Goal: Use online tool/utility: Utilize a website feature to perform a specific function

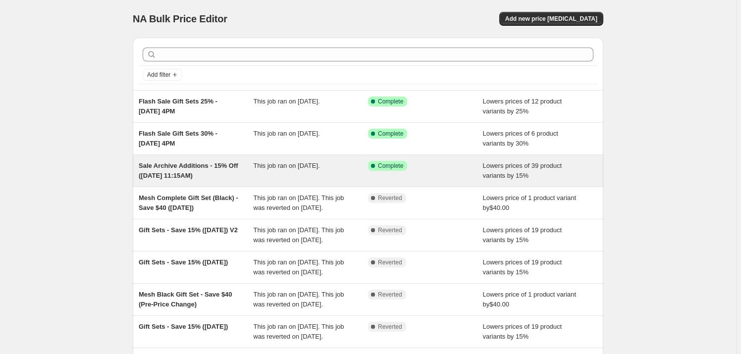
click at [279, 174] on div "This job ran on [DATE]." at bounding box center [310, 171] width 115 height 20
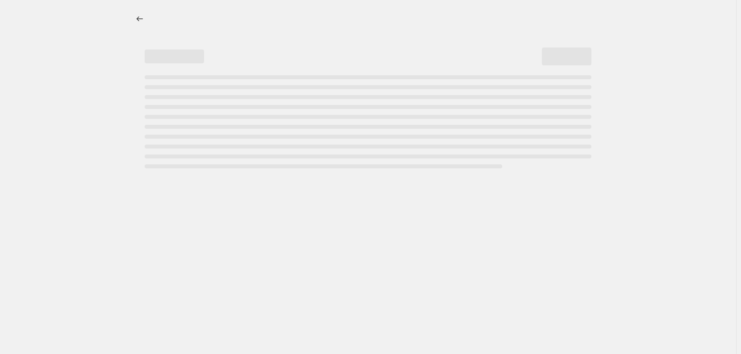
select select "percentage"
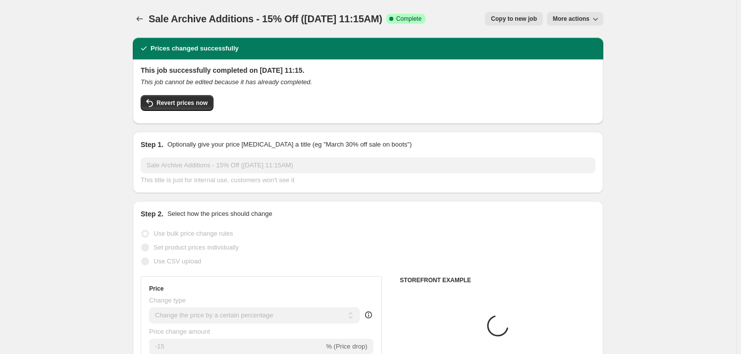
click at [504, 20] on span "Copy to new job" at bounding box center [514, 19] width 46 height 8
select select "percentage"
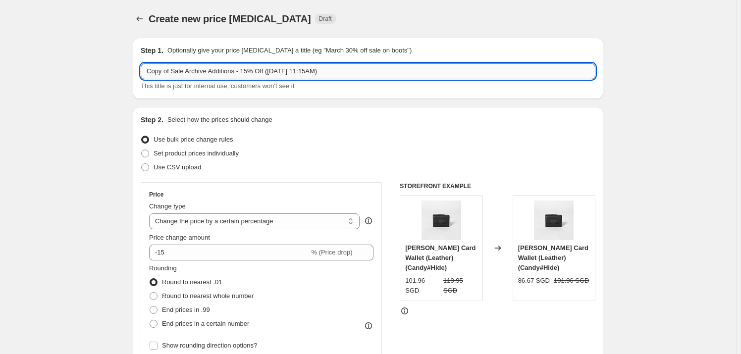
drag, startPoint x: 342, startPoint y: 71, endPoint x: 287, endPoint y: 68, distance: 55.1
click at [287, 68] on input "Copy of Sale Archive Additions - 15% Off ([DATE] 11:15AM)" at bounding box center [368, 71] width 455 height 16
drag, startPoint x: 173, startPoint y: 74, endPoint x: 142, endPoint y: 66, distance: 32.1
click at [142, 67] on div "Step 1. Optionally give your price [MEDICAL_DATA] a title (eg "March 30% off sa…" at bounding box center [368, 68] width 470 height 61
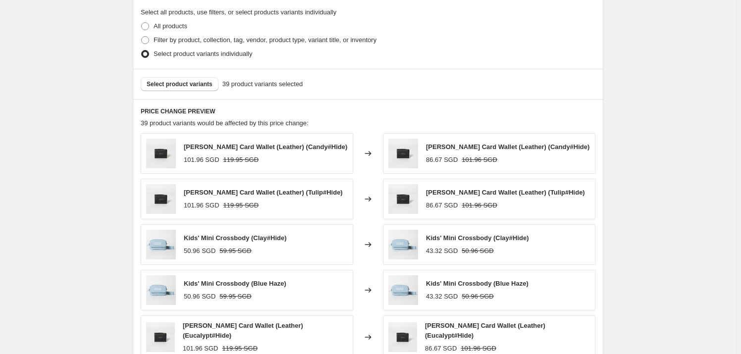
scroll to position [540, 0]
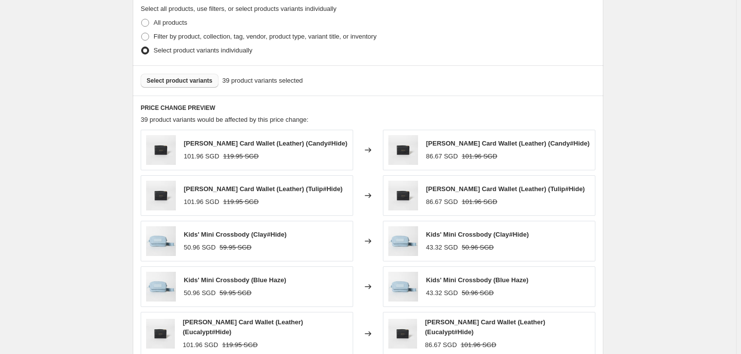
type input "Sale Archive Additions - 15% Off ([DATE]) (LPP & LKK)"
click at [204, 78] on span "Select product variants" at bounding box center [180, 81] width 66 height 8
click at [172, 81] on span "Select product variants" at bounding box center [180, 81] width 66 height 8
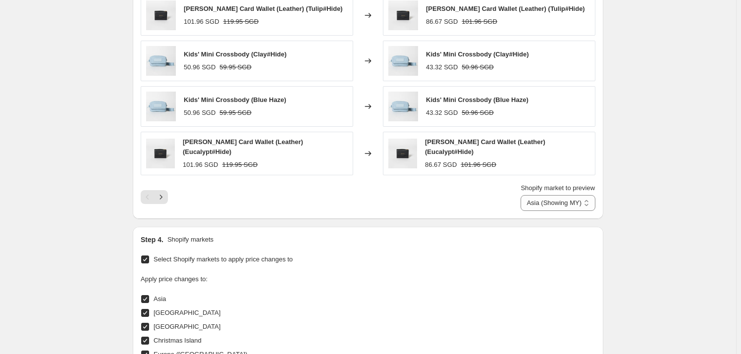
scroll to position [585, 0]
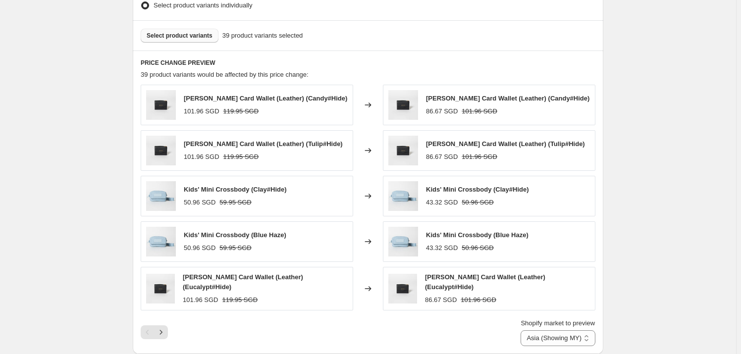
click at [201, 40] on button "Select product variants" at bounding box center [180, 36] width 78 height 14
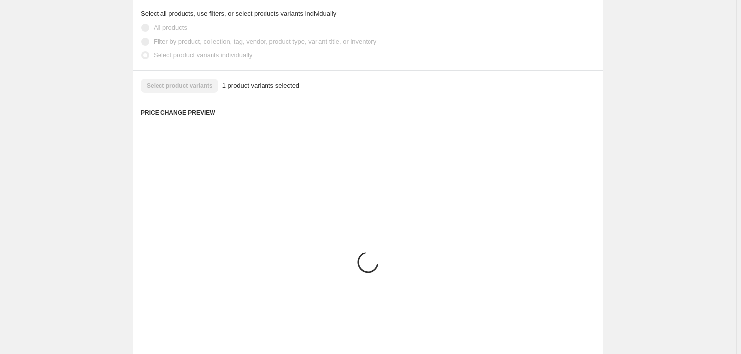
scroll to position [450, 0]
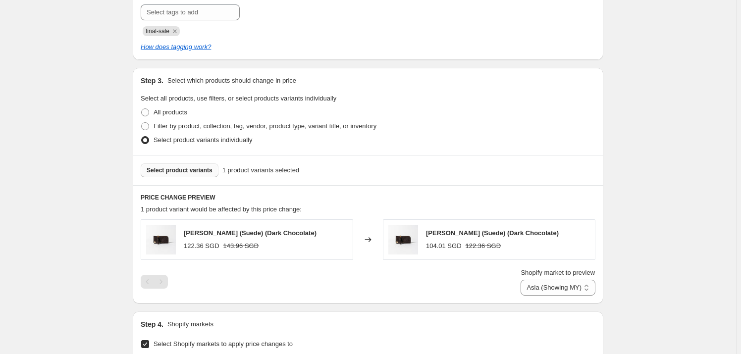
click at [200, 167] on span "Select product variants" at bounding box center [180, 170] width 66 height 8
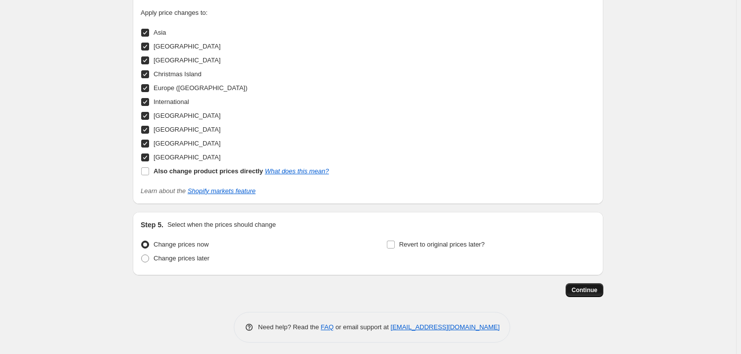
scroll to position [895, 0]
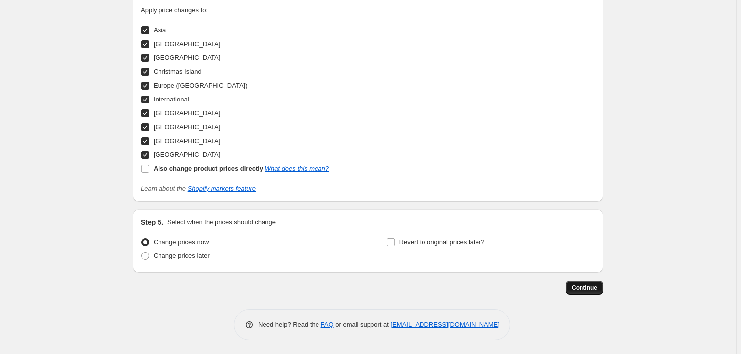
click at [591, 287] on span "Continue" at bounding box center [584, 288] width 26 height 8
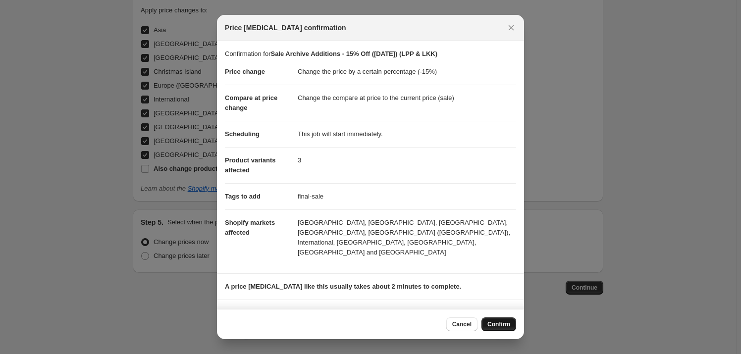
click at [506, 329] on button "Confirm" at bounding box center [498, 324] width 35 height 14
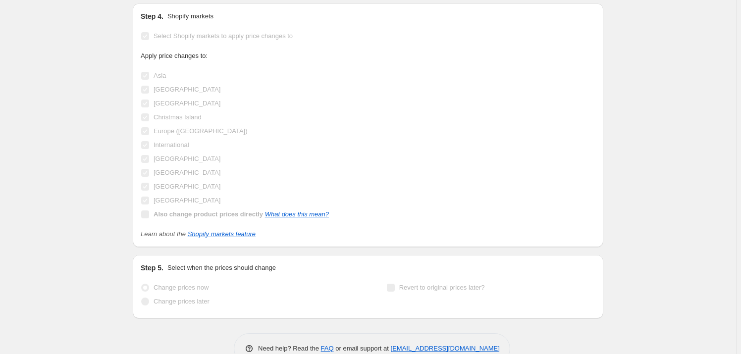
scroll to position [920, 0]
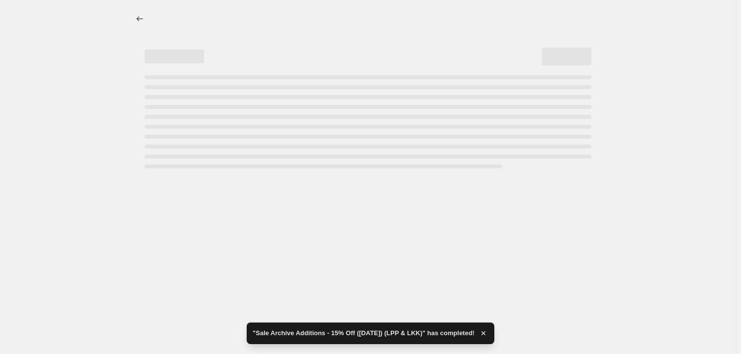
select select "percentage"
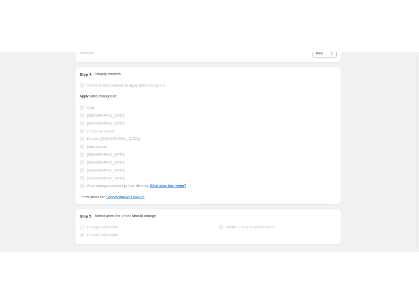
scroll to position [0, 0]
